Goal: Task Accomplishment & Management: Use online tool/utility

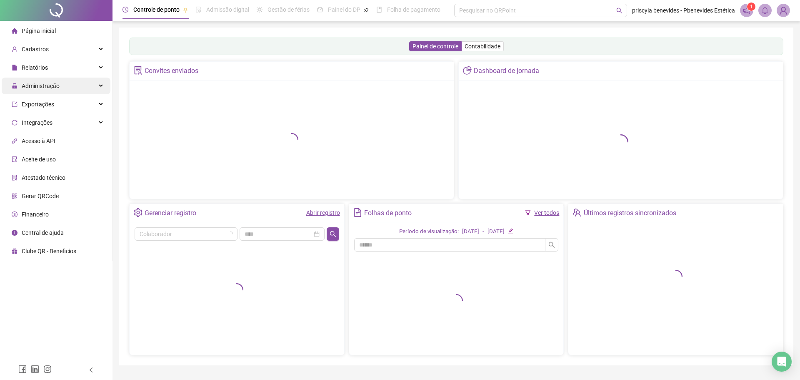
click at [49, 82] on span "Administração" at bounding box center [41, 85] width 38 height 7
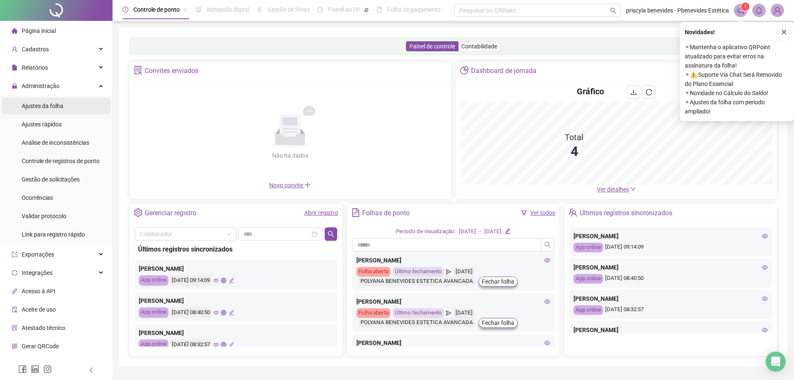
click at [65, 105] on li "Ajustes da folha" at bounding box center [56, 105] width 109 height 17
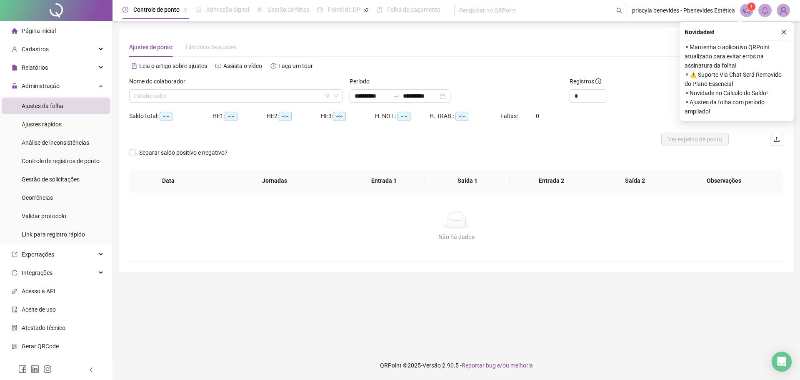
type input "**********"
click at [272, 93] on input "search" at bounding box center [232, 96] width 196 height 12
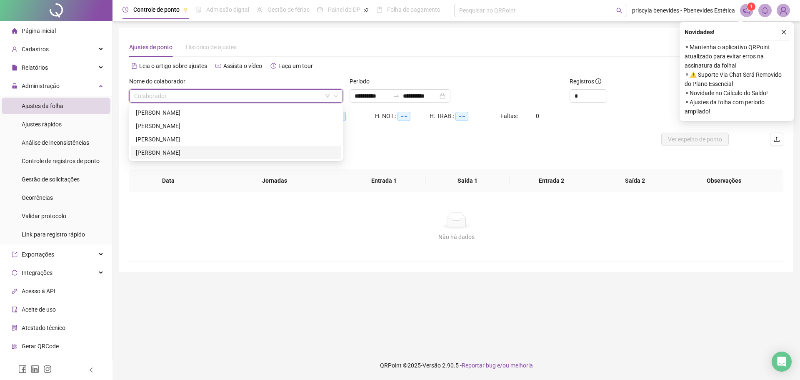
click at [195, 155] on div "[PERSON_NAME]" at bounding box center [236, 152] width 200 height 9
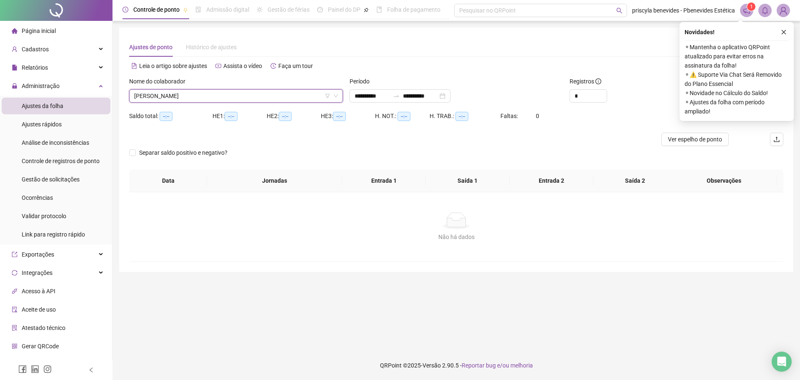
click at [790, 32] on div "Novidades ! ⚬ Mantenha o aplicativo QRPoint atualizado para evitar erros na ass…" at bounding box center [737, 71] width 114 height 99
click at [786, 31] on icon "close" at bounding box center [784, 32] width 6 height 6
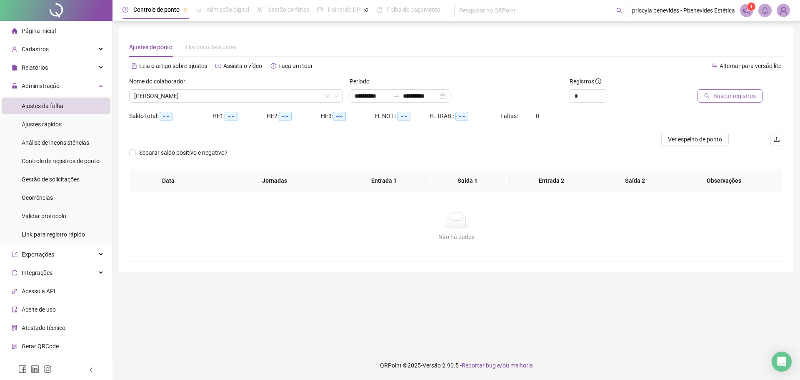
click at [736, 97] on span "Buscar registros" at bounding box center [734, 95] width 42 height 9
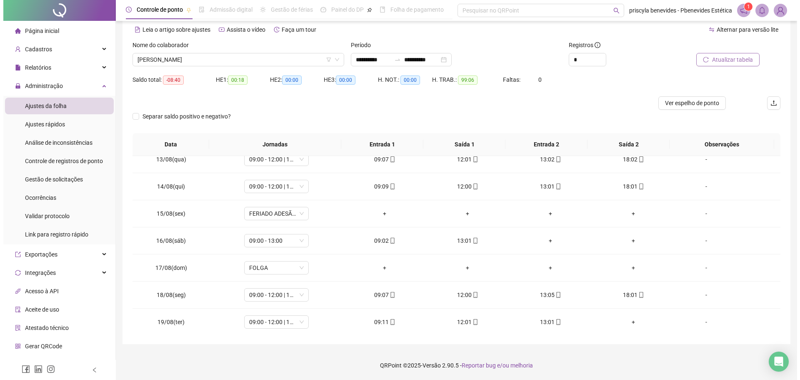
scroll to position [337, 0]
click at [581, 351] on footer "QRPoint © 2025 - Versão 2.90.5 - Reportar bug e/ou melhoria" at bounding box center [452, 364] width 681 height 29
click at [573, 119] on div "Separar saldo positivo e negativo?" at bounding box center [453, 121] width 648 height 23
click at [774, 10] on img at bounding box center [777, 10] width 12 height 12
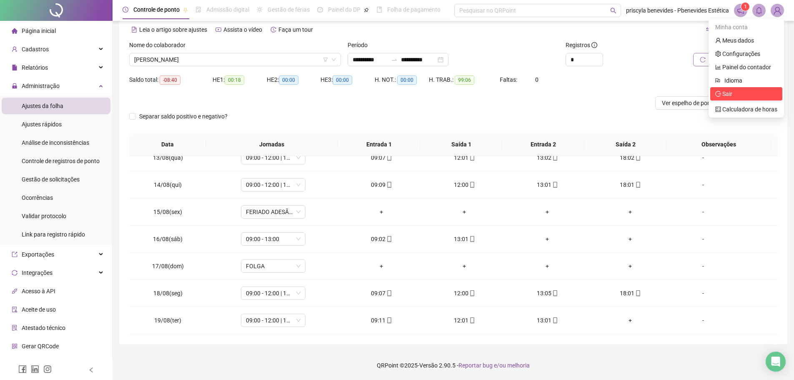
click at [729, 92] on span "Sair" at bounding box center [727, 93] width 10 height 7
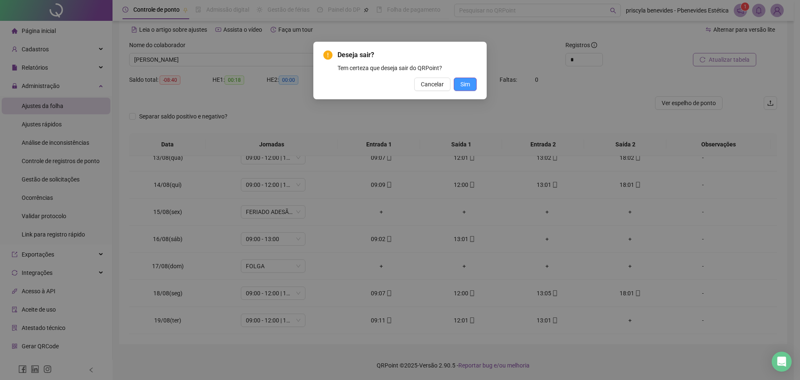
click at [464, 86] on span "Sim" at bounding box center [465, 84] width 10 height 9
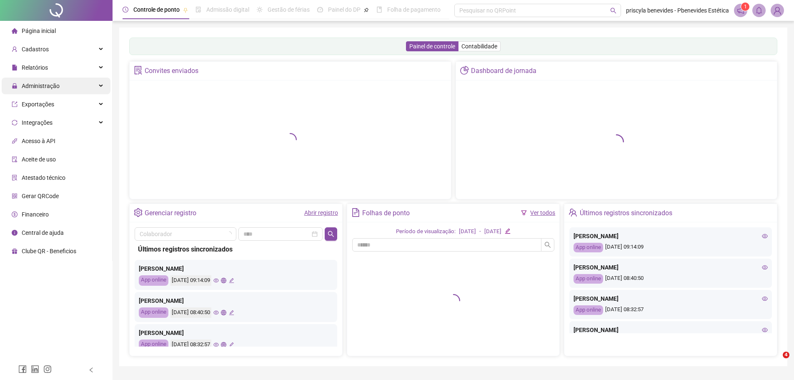
click at [64, 85] on div "Administração" at bounding box center [56, 85] width 109 height 17
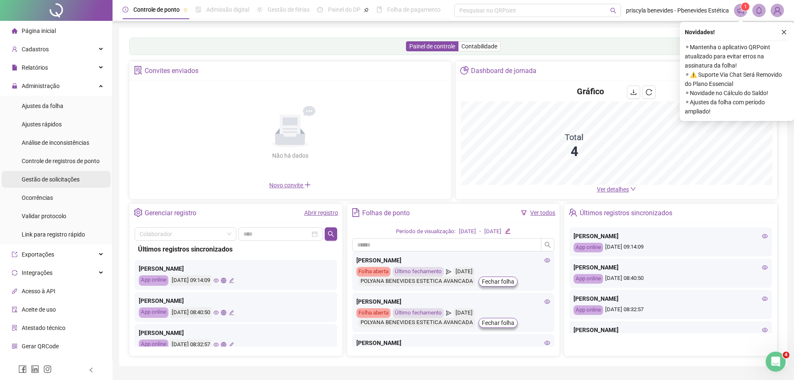
click at [75, 180] on span "Gestão de solicitações" at bounding box center [51, 179] width 58 height 7
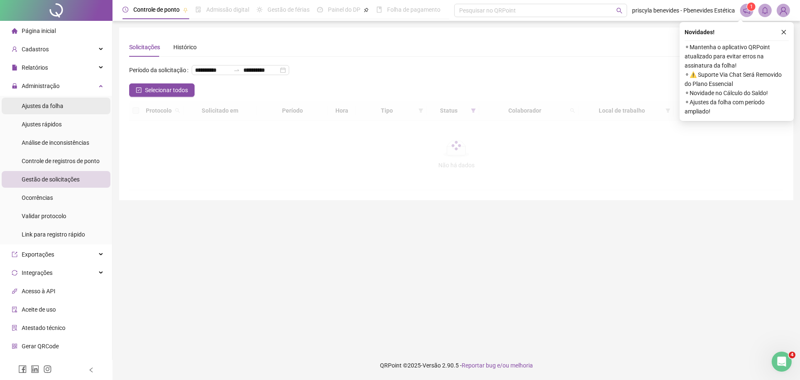
click at [72, 107] on li "Ajustes da folha" at bounding box center [56, 105] width 109 height 17
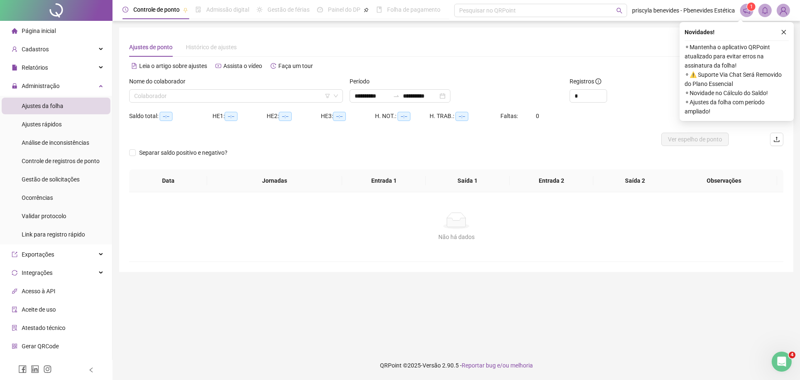
type input "**********"
click at [238, 89] on div "Nome do colaborador" at bounding box center [236, 83] width 214 height 12
click at [239, 92] on input "search" at bounding box center [232, 96] width 196 height 12
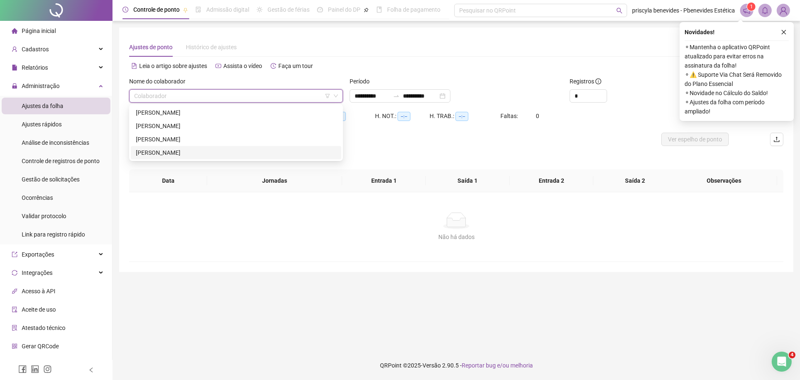
click at [221, 153] on div "[PERSON_NAME]" at bounding box center [236, 152] width 200 height 9
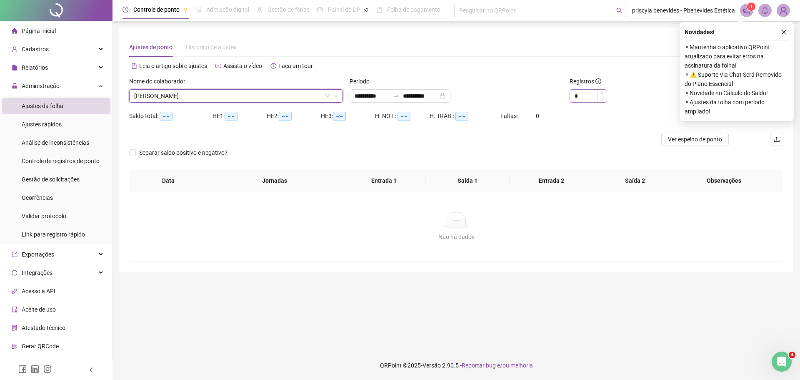
click at [603, 89] on div "*" at bounding box center [588, 95] width 37 height 13
type input "*"
click at [603, 92] on icon "up" at bounding box center [602, 93] width 3 height 3
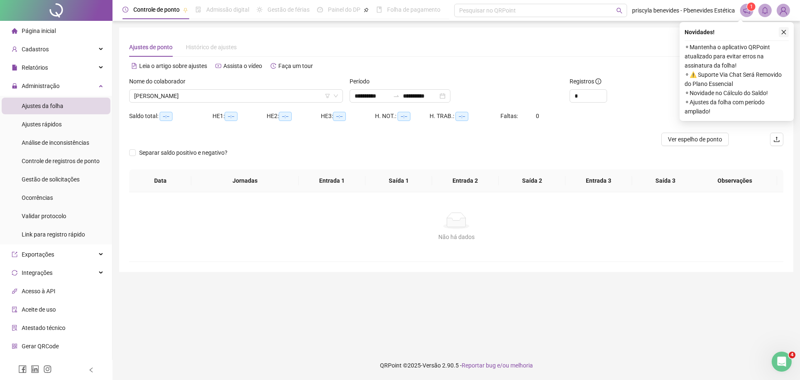
click at [782, 29] on button "button" at bounding box center [784, 32] width 10 height 10
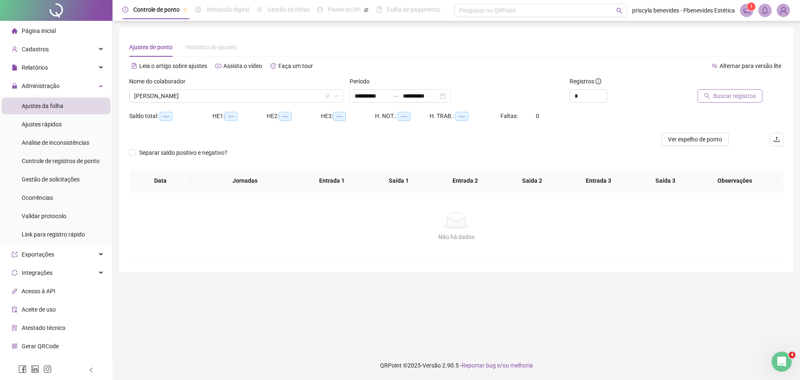
click at [729, 93] on span "Buscar registros" at bounding box center [734, 95] width 42 height 9
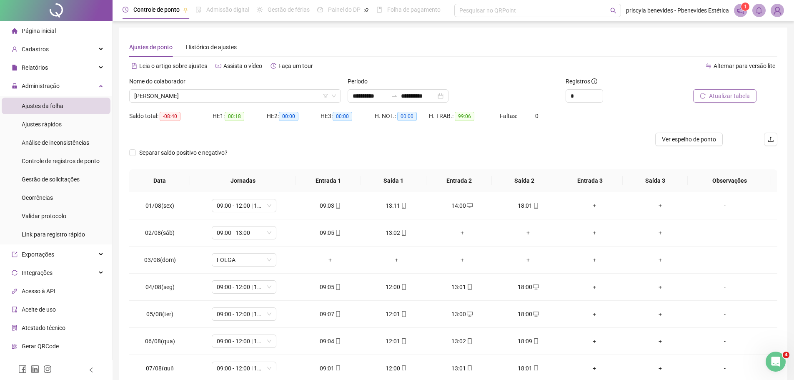
click at [490, 157] on div "Separar saldo positivo e negativo?" at bounding box center [453, 157] width 648 height 23
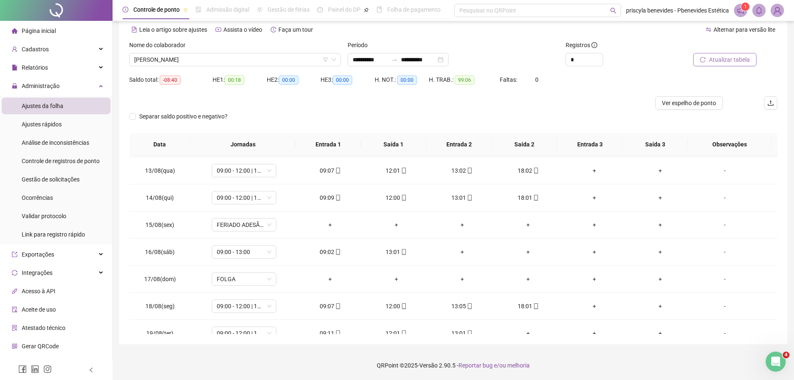
scroll to position [337, 0]
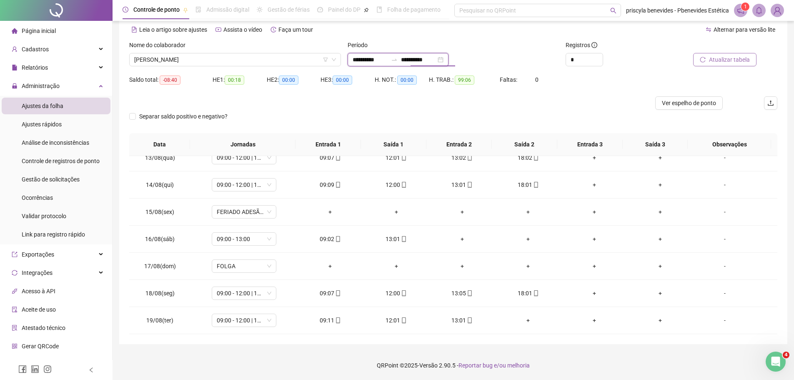
click at [426, 58] on input "**********" at bounding box center [418, 59] width 35 height 9
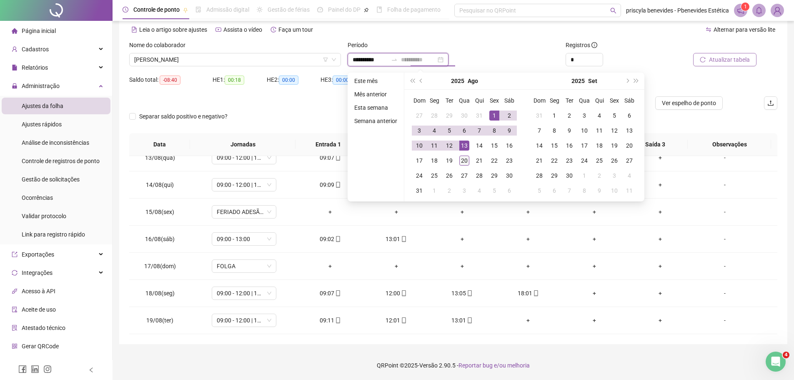
type input "**********"
click at [462, 161] on div "20" at bounding box center [464, 160] width 10 height 10
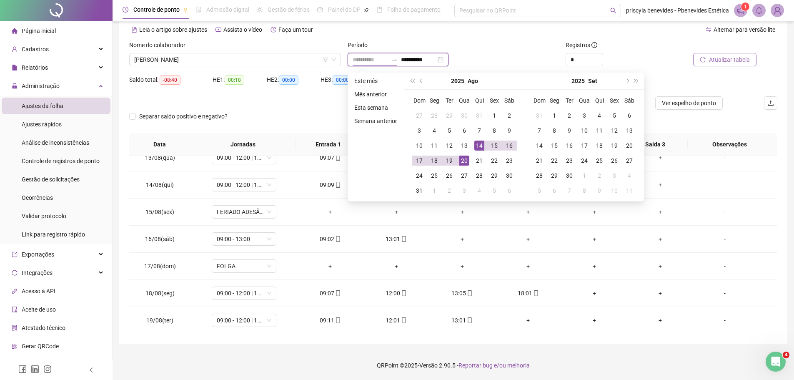
type input "**********"
click at [687, 67] on div "Atualizar tabela" at bounding box center [725, 56] width 109 height 32
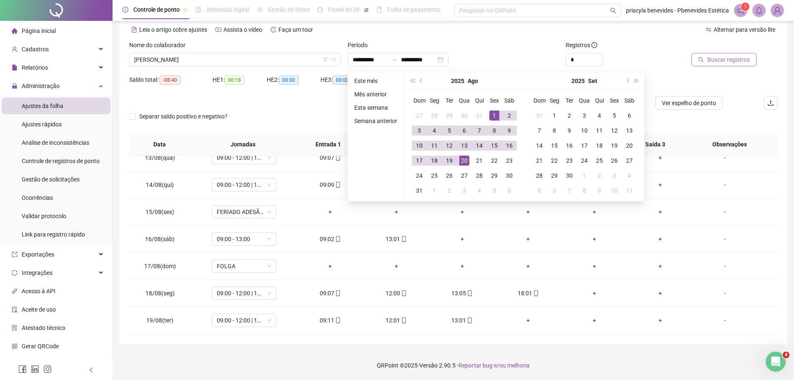
click at [696, 63] on button "Buscar registros" at bounding box center [723, 59] width 65 height 13
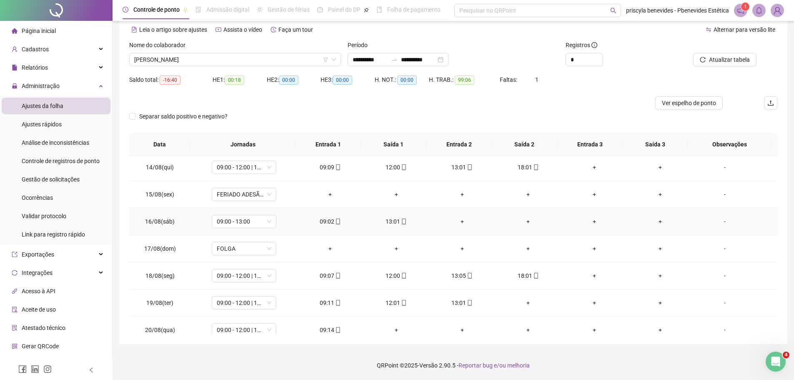
scroll to position [364, 0]
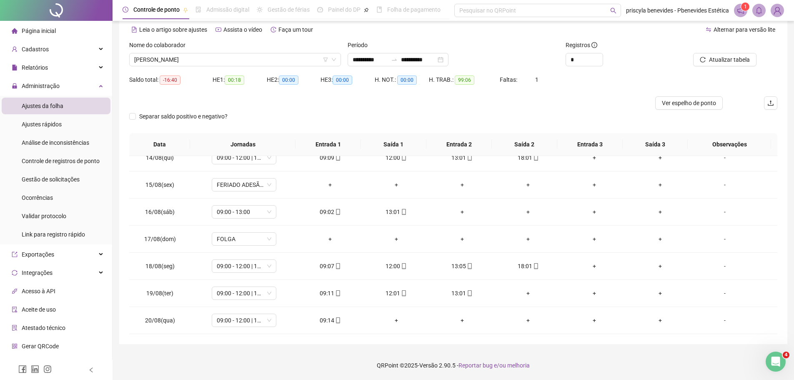
click at [496, 348] on div "**********" at bounding box center [452, 172] width 681 height 416
